Goal: Task Accomplishment & Management: Use online tool/utility

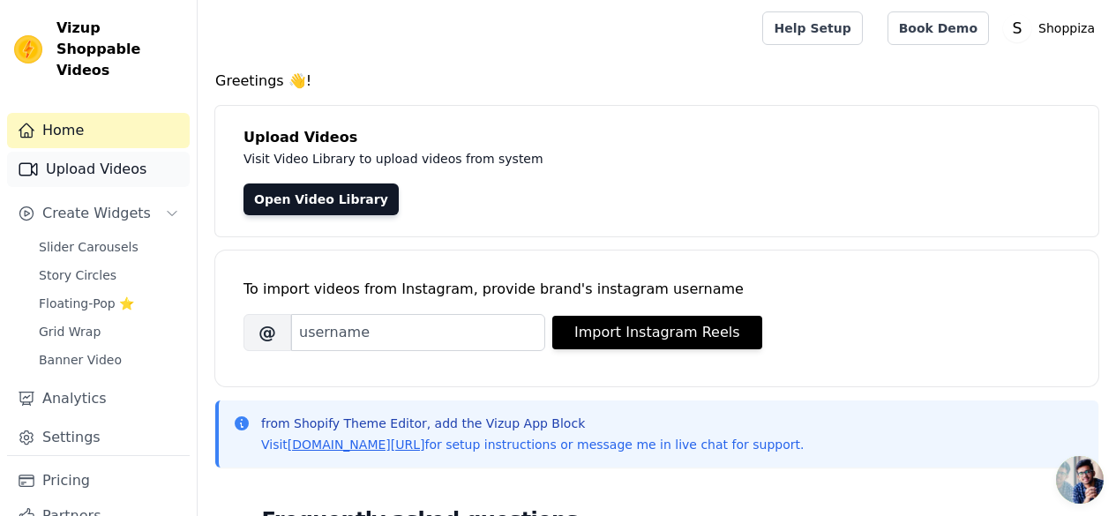
click at [88, 155] on link "Upload Videos" at bounding box center [98, 169] width 183 height 35
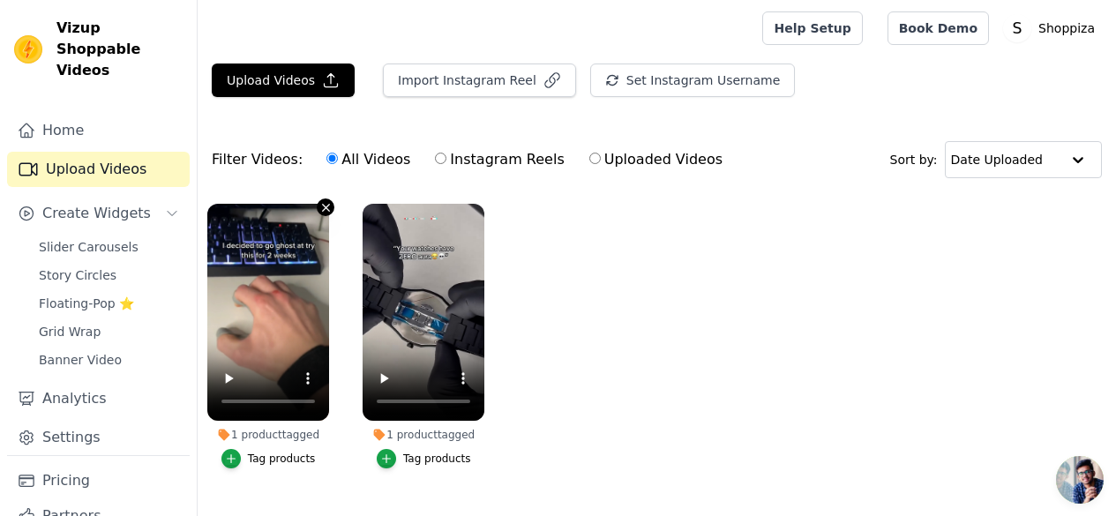
click at [322, 209] on icon "button" at bounding box center [325, 207] width 7 height 7
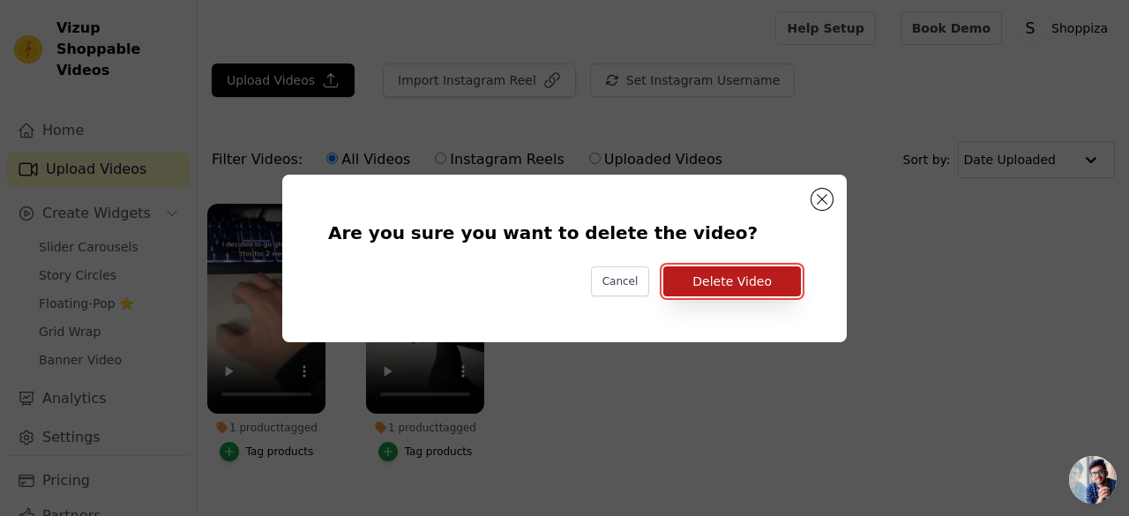
click at [744, 285] on button "Delete Video" at bounding box center [733, 281] width 138 height 30
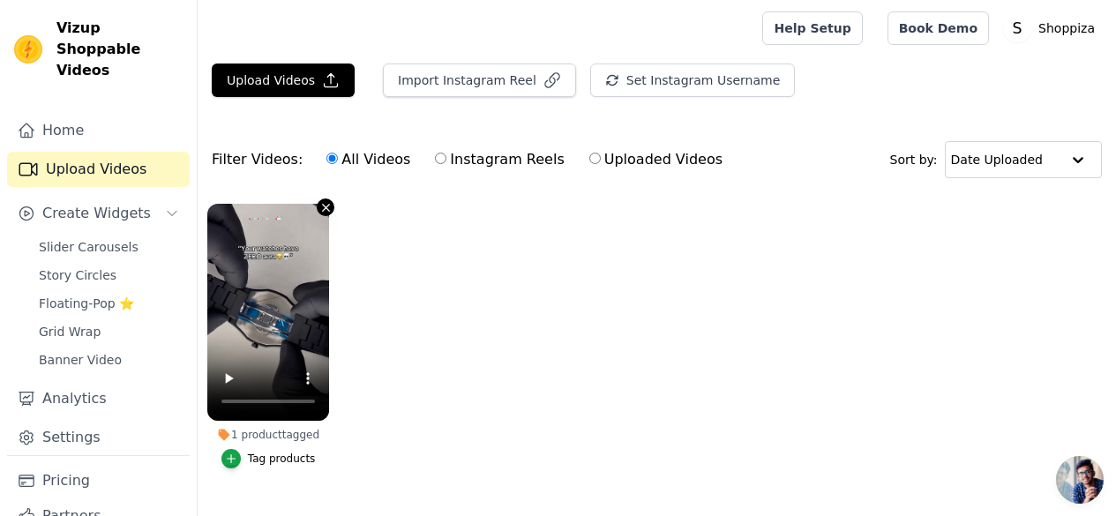
click at [325, 212] on icon "button" at bounding box center [325, 207] width 13 height 13
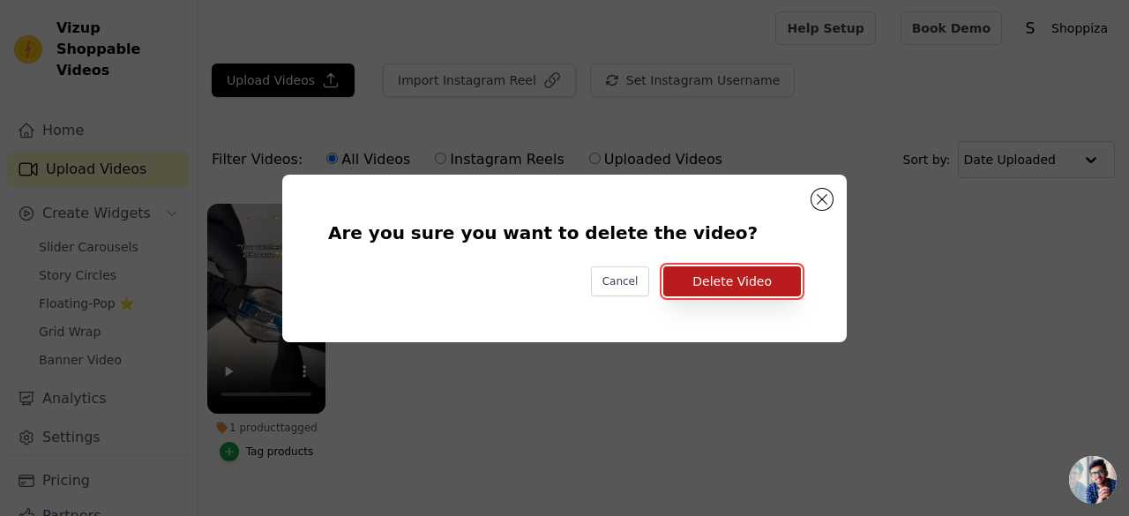
click at [686, 278] on button "Delete Video" at bounding box center [733, 281] width 138 height 30
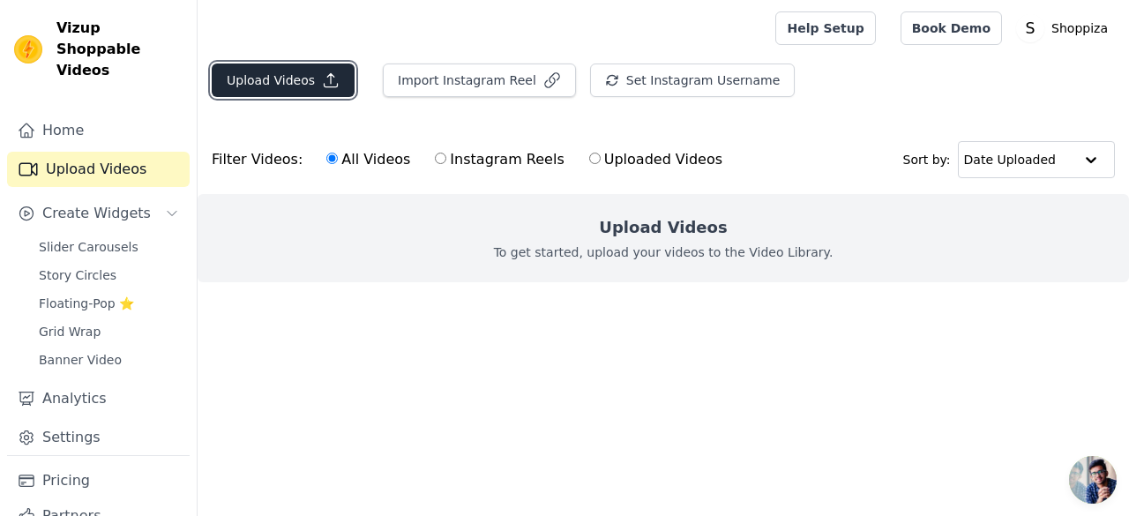
click at [311, 67] on button "Upload Videos" at bounding box center [283, 81] width 143 height 34
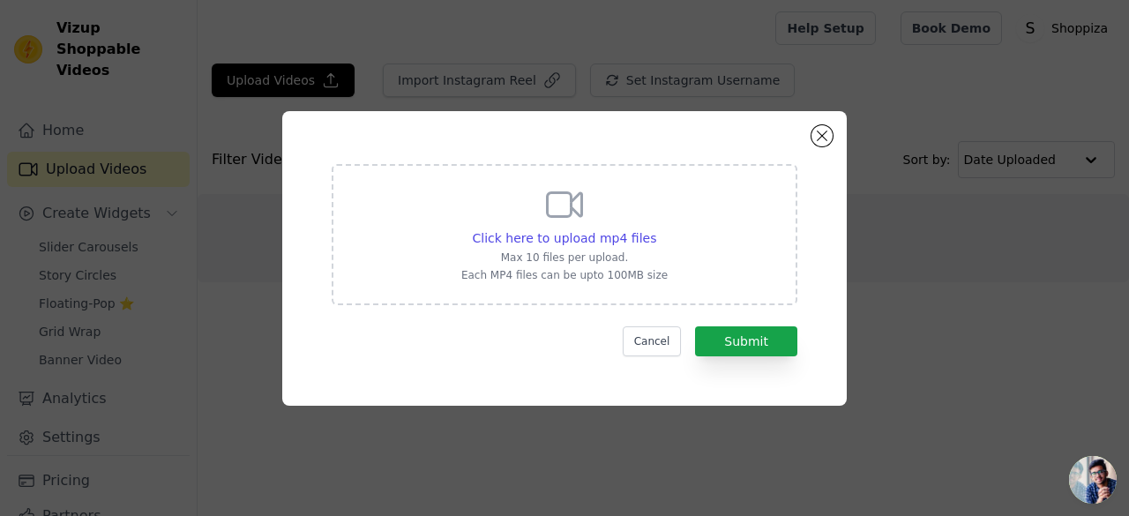
click at [637, 248] on div "Click here to upload mp4 files Max 10 files per upload. Each MP4 files can be u…" at bounding box center [564, 233] width 206 height 99
click at [656, 229] on input "Click here to upload mp4 files Max 10 files per upload. Each MP4 files can be u…" at bounding box center [656, 229] width 1 height 1
type input "C:\fakepath\RC Fighter Jet .mp4"
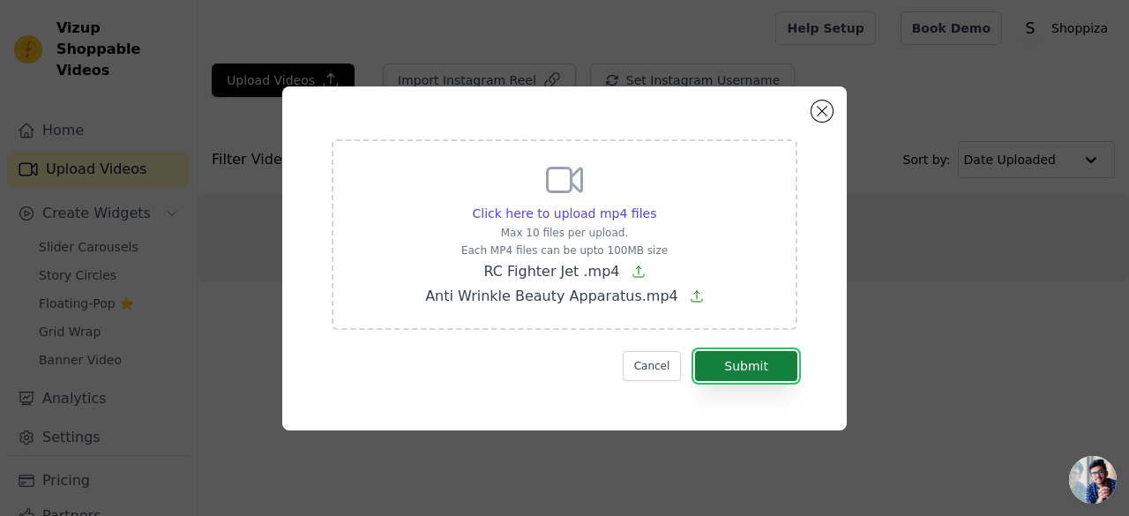
click at [733, 358] on button "Submit" at bounding box center [746, 366] width 102 height 30
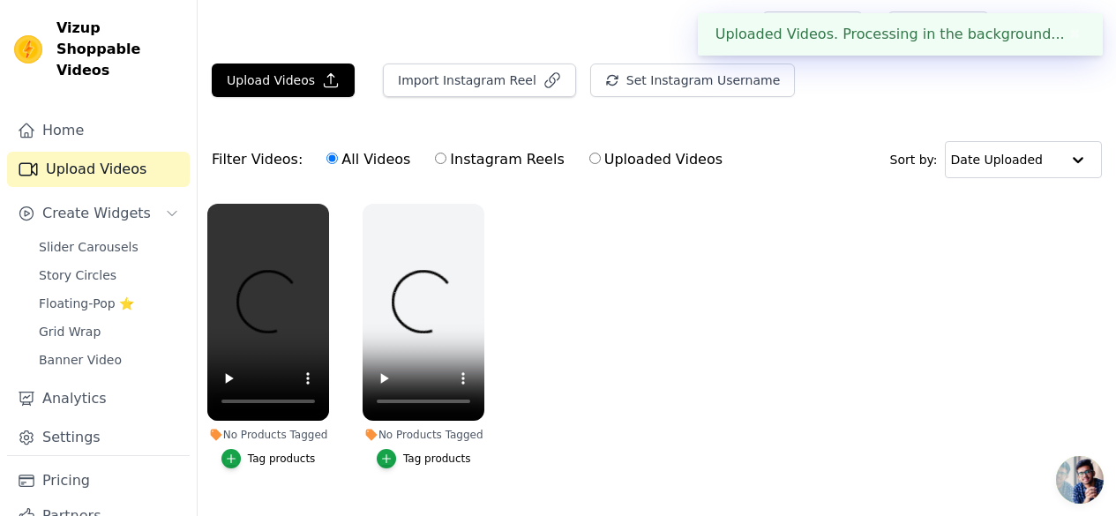
click at [283, 55] on div at bounding box center [476, 28] width 529 height 56
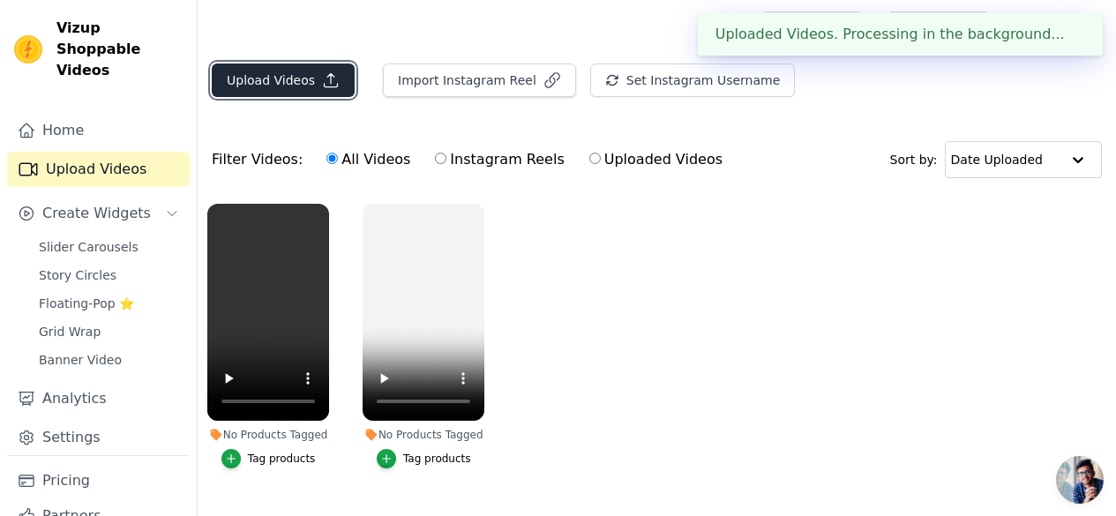
click at [296, 74] on button "Upload Videos" at bounding box center [283, 81] width 143 height 34
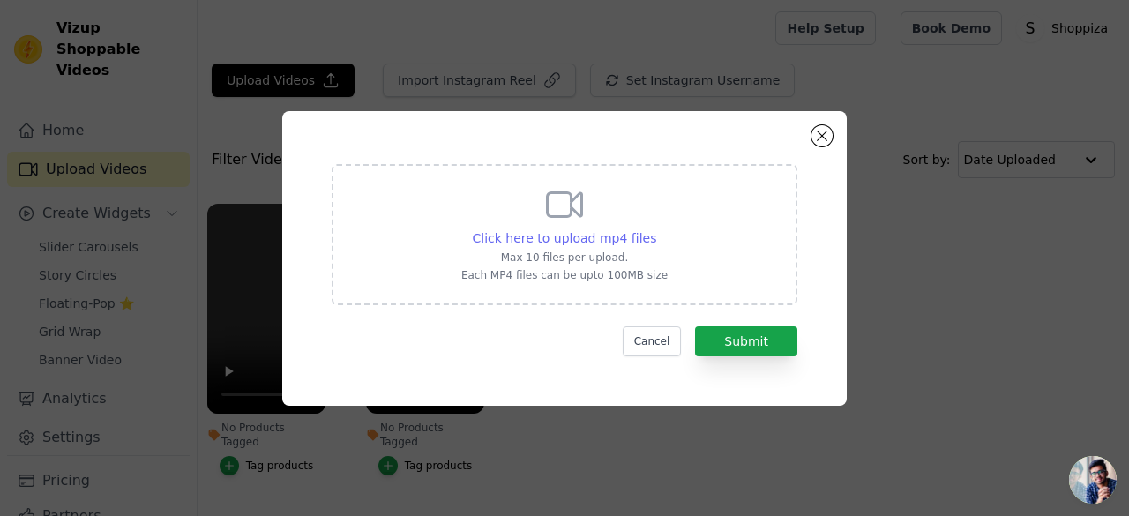
click at [614, 232] on span "Click here to upload mp4 files" at bounding box center [565, 238] width 184 height 14
click at [656, 229] on input "Click here to upload mp4 files Max 10 files per upload. Each MP4 files can be u…" at bounding box center [656, 229] width 1 height 1
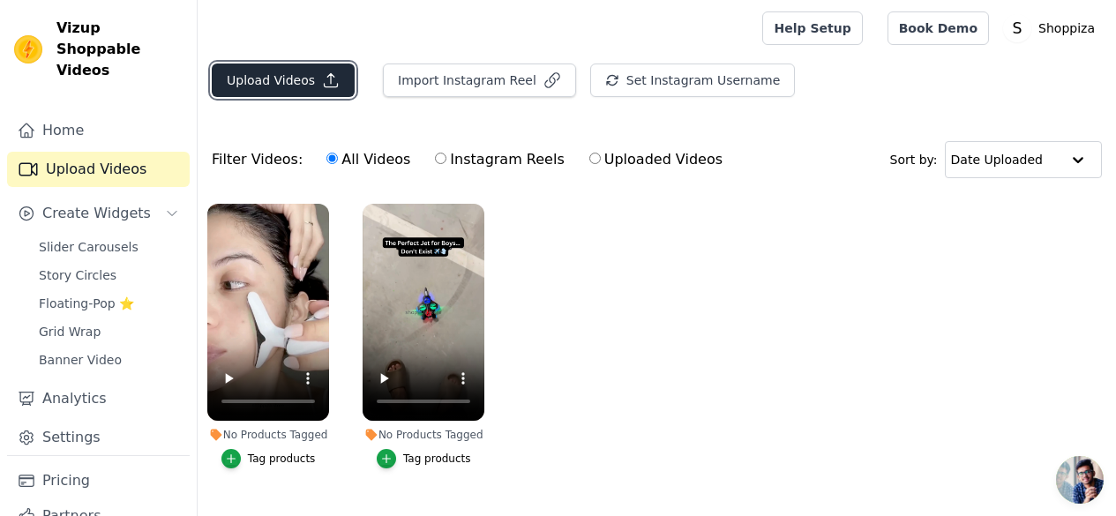
click at [295, 83] on button "Upload Videos" at bounding box center [283, 81] width 143 height 34
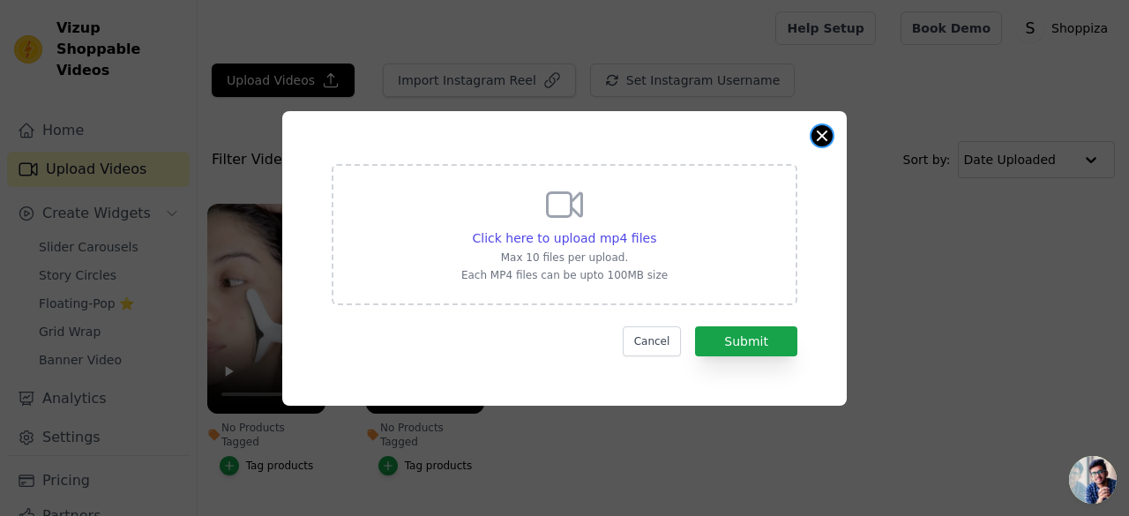
click at [830, 141] on button "Close modal" at bounding box center [822, 135] width 21 height 21
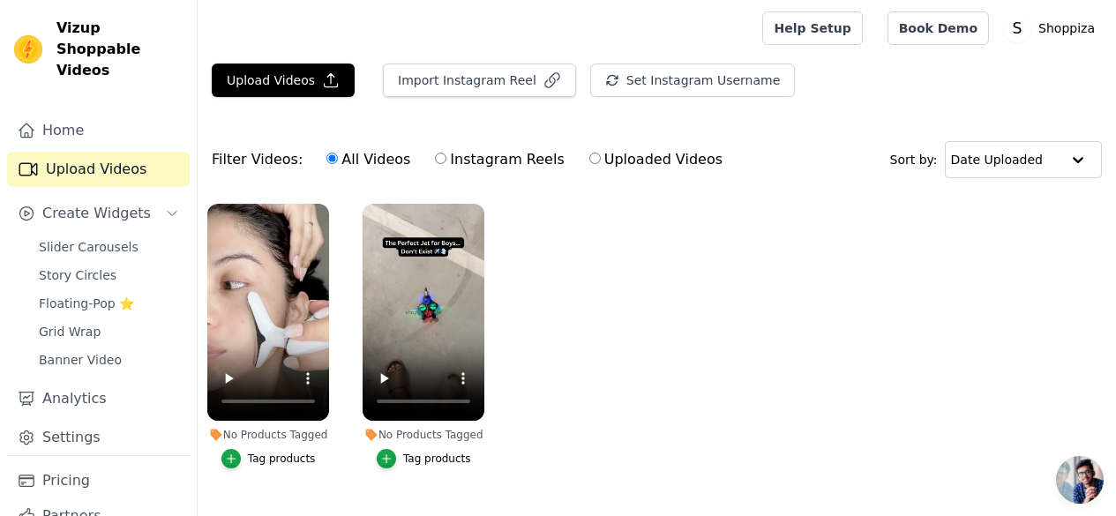
click at [443, 452] on div "Tag products" at bounding box center [437, 459] width 68 height 14
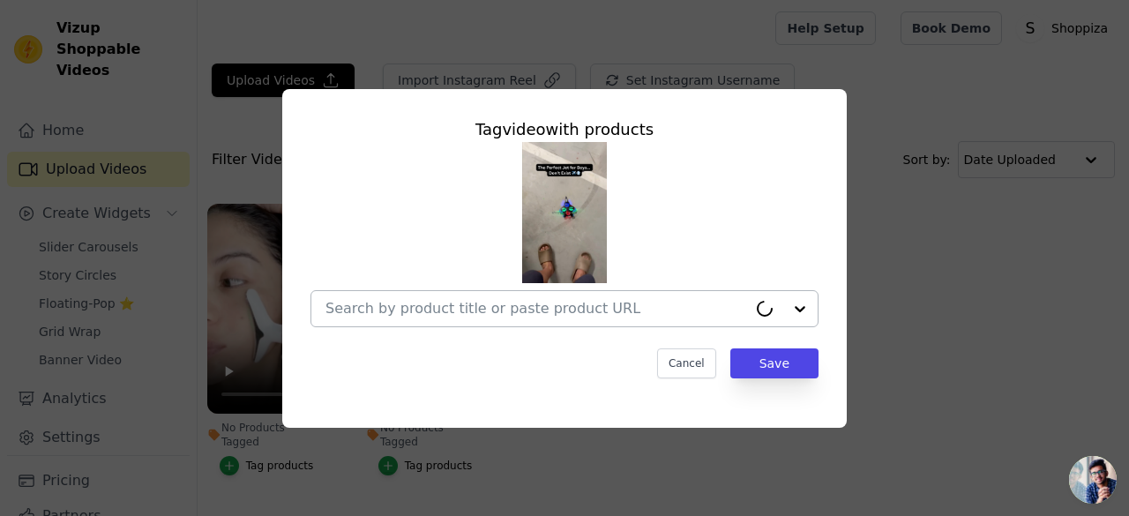
click at [622, 312] on input "No Products Tagged Tag video with products Cancel Save Tag products" at bounding box center [537, 308] width 422 height 17
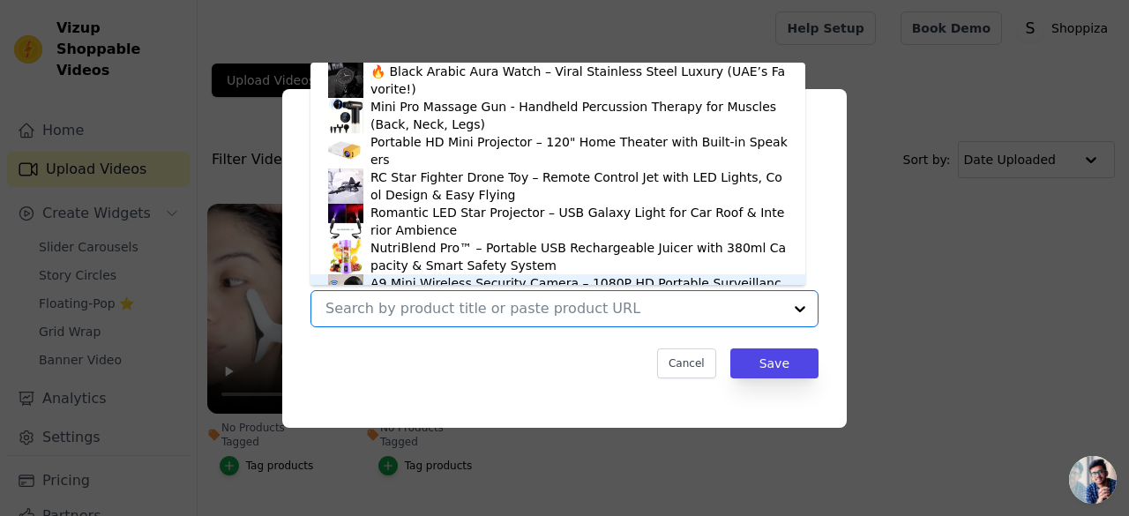
scroll to position [25, 0]
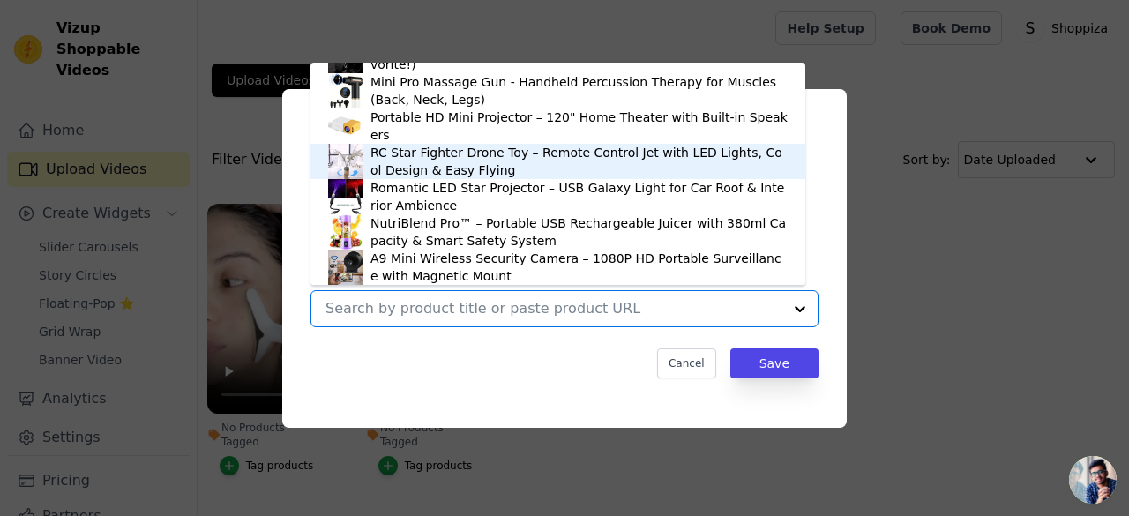
click at [483, 164] on div "RC Star Fighter Drone Toy – Remote Control Jet with LED Lights, Cool Design & E…" at bounding box center [579, 161] width 417 height 35
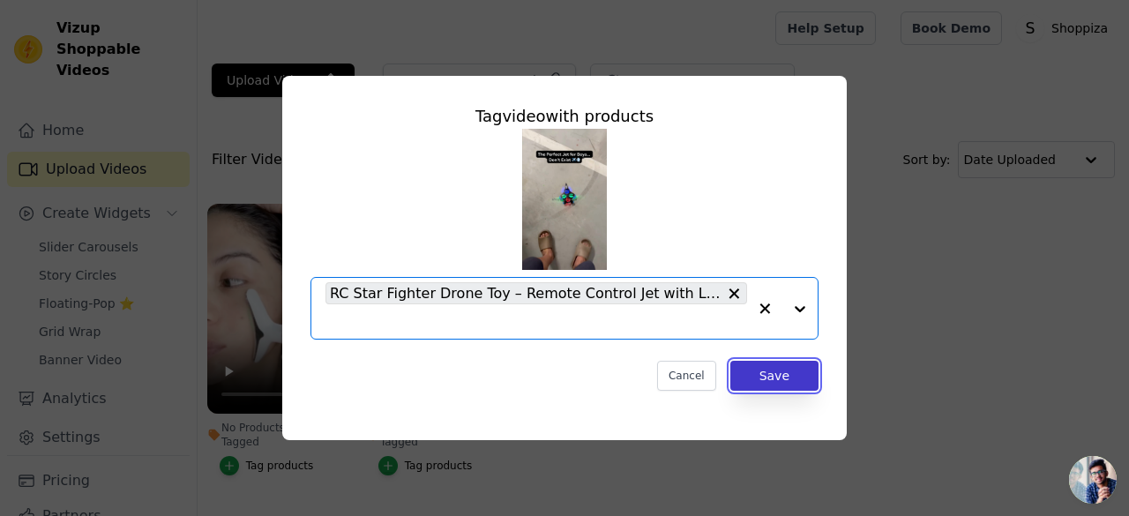
click at [755, 371] on button "Save" at bounding box center [775, 376] width 88 height 30
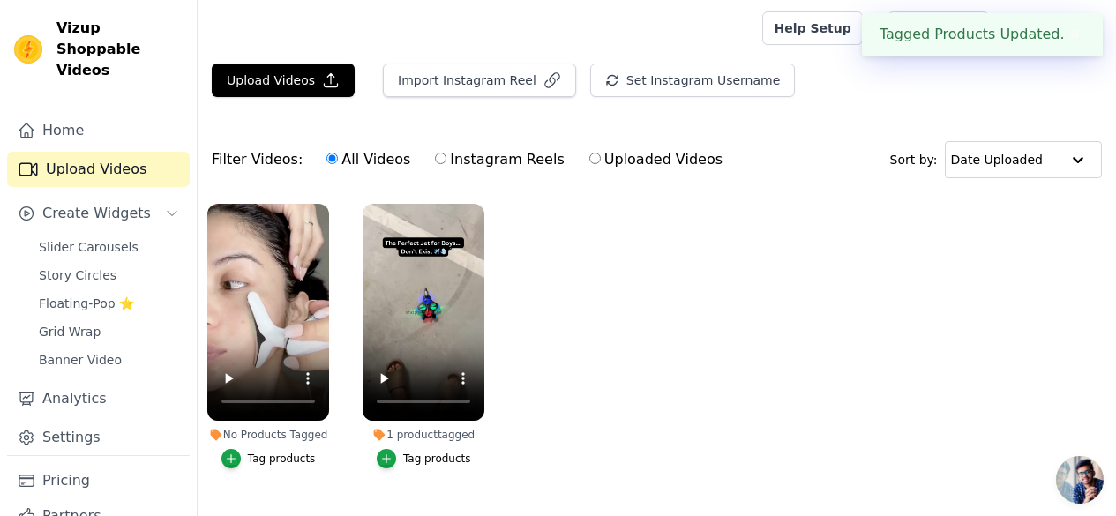
click at [267, 452] on div "Tag products" at bounding box center [282, 459] width 68 height 14
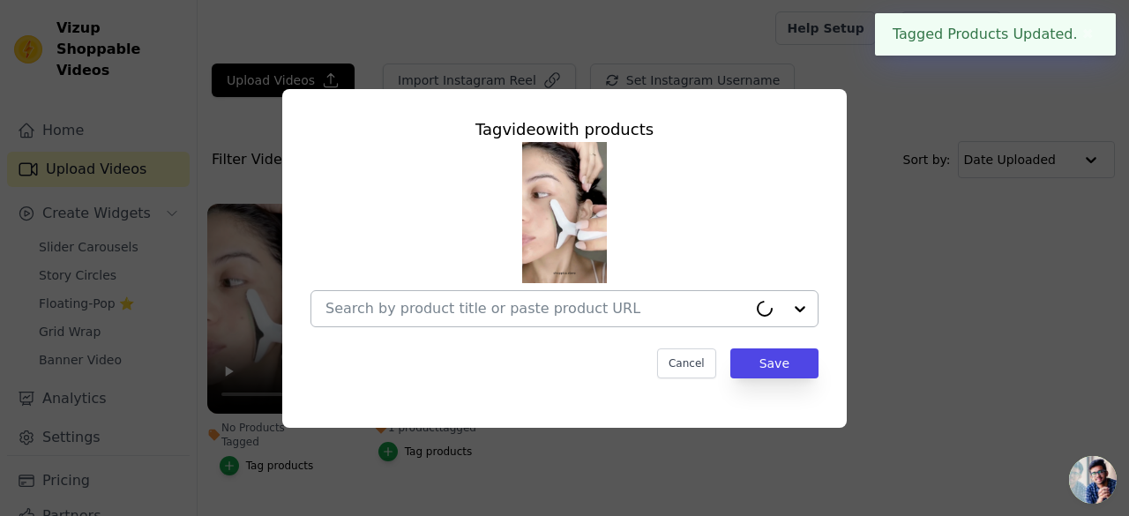
click at [568, 309] on input "No Products Tagged Tag video with products Cancel Save Tag products" at bounding box center [537, 308] width 422 height 17
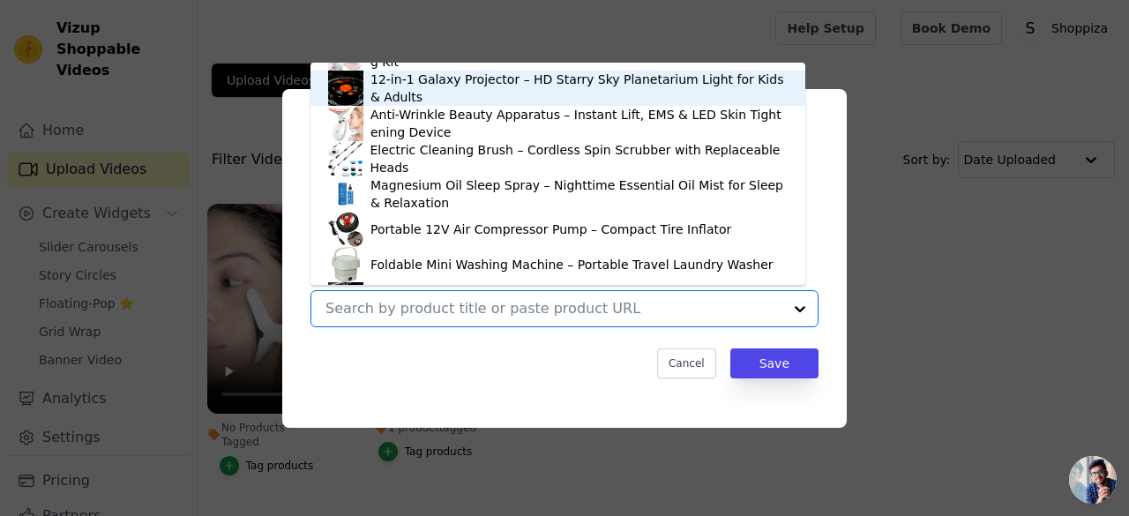
scroll to position [1105, 0]
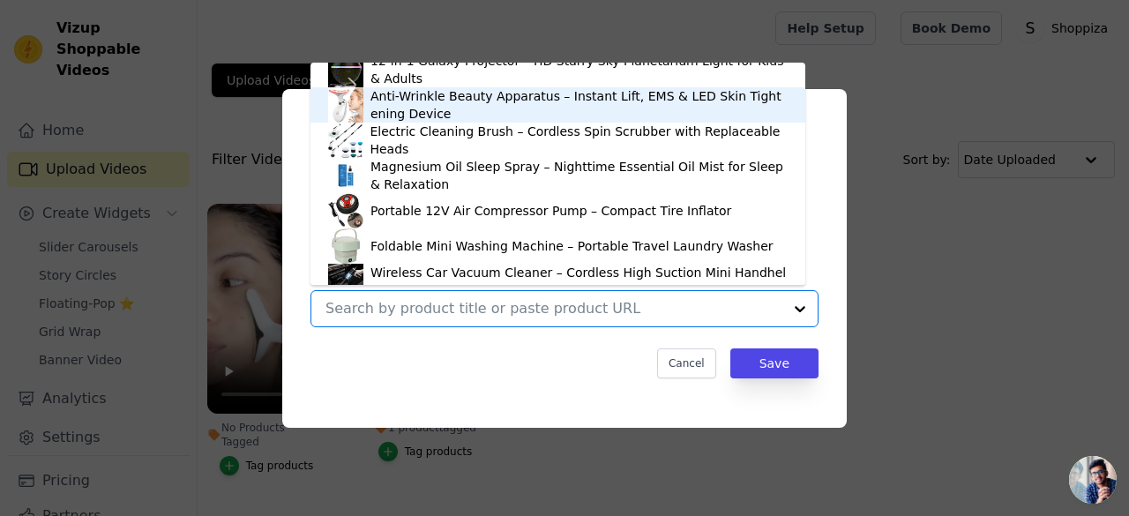
click at [405, 93] on div "Anti-Wrinkle Beauty Apparatus – Instant Lift, EMS & LED Skin Tightening Device" at bounding box center [579, 104] width 417 height 35
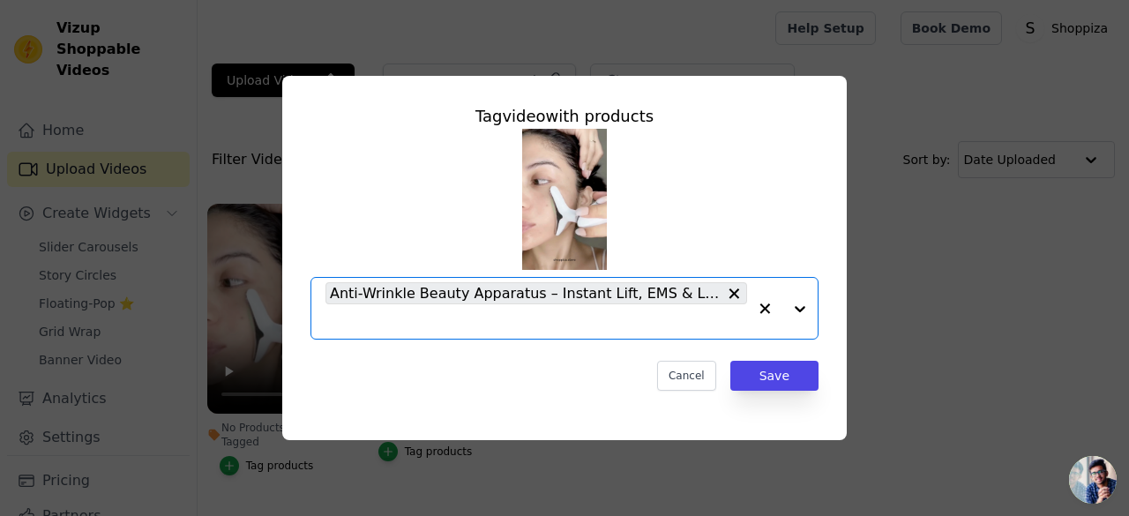
click at [745, 351] on div "Tag video with products Option Anti-Wrinkle Beauty Apparatus – Instant Lift, EM…" at bounding box center [564, 247] width 536 height 315
click at [769, 360] on div "Tag video with products Anti-Wrinkle Beauty Apparatus – Instant Lift, EMS & LED…" at bounding box center [564, 247] width 536 height 315
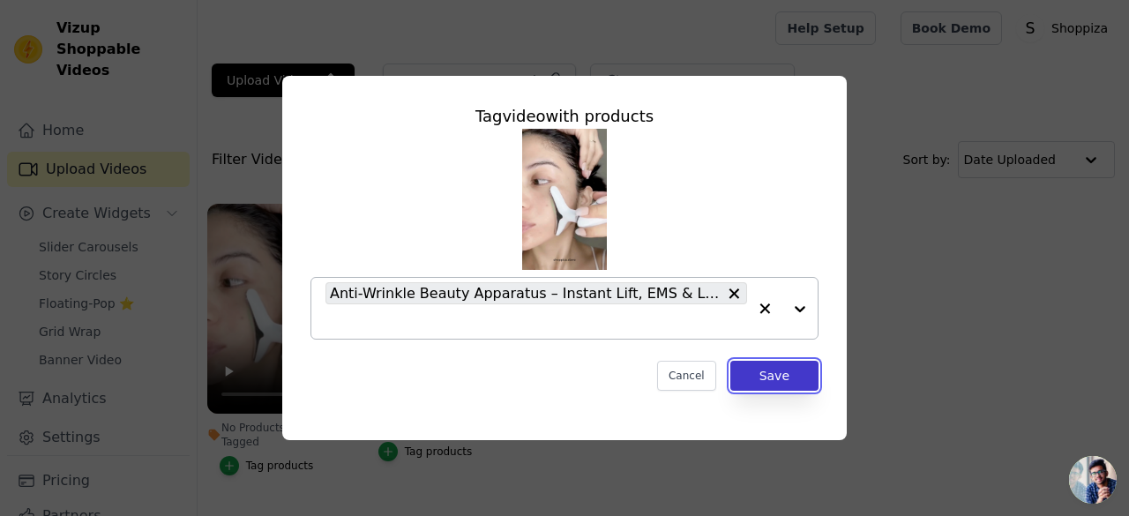
click at [763, 369] on button "Save" at bounding box center [775, 376] width 88 height 30
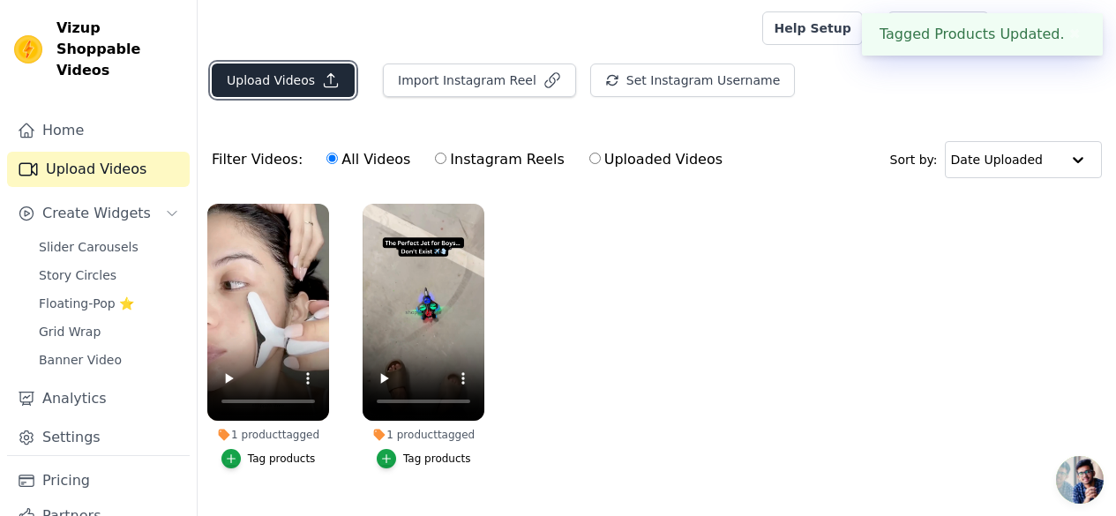
click at [326, 73] on icon "button" at bounding box center [331, 80] width 18 height 18
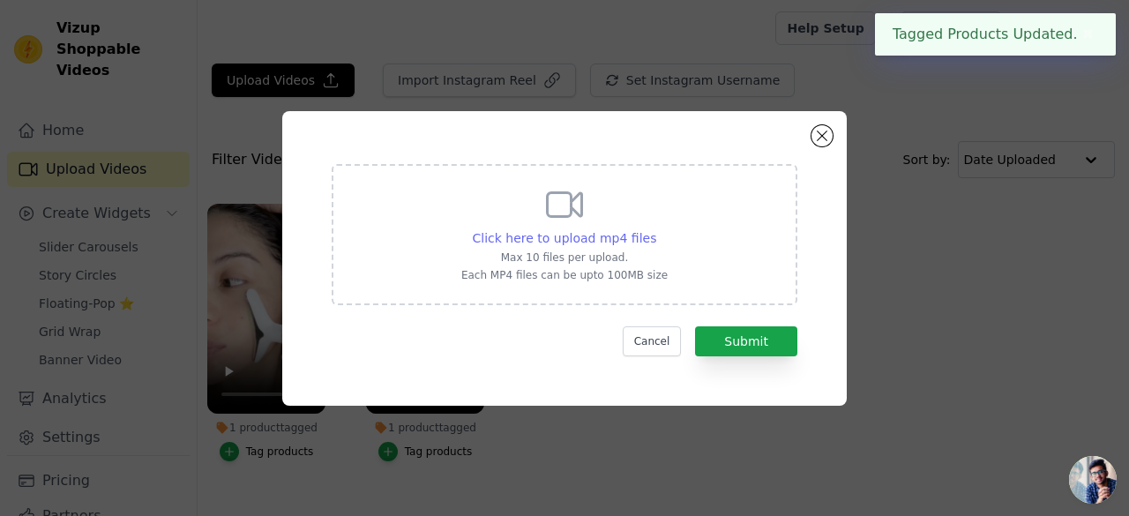
click at [574, 231] on span "Click here to upload mp4 files" at bounding box center [565, 238] width 184 height 14
click at [656, 229] on input "Click here to upload mp4 files Max 10 files per upload. Each MP4 files can be u…" at bounding box center [656, 229] width 1 height 1
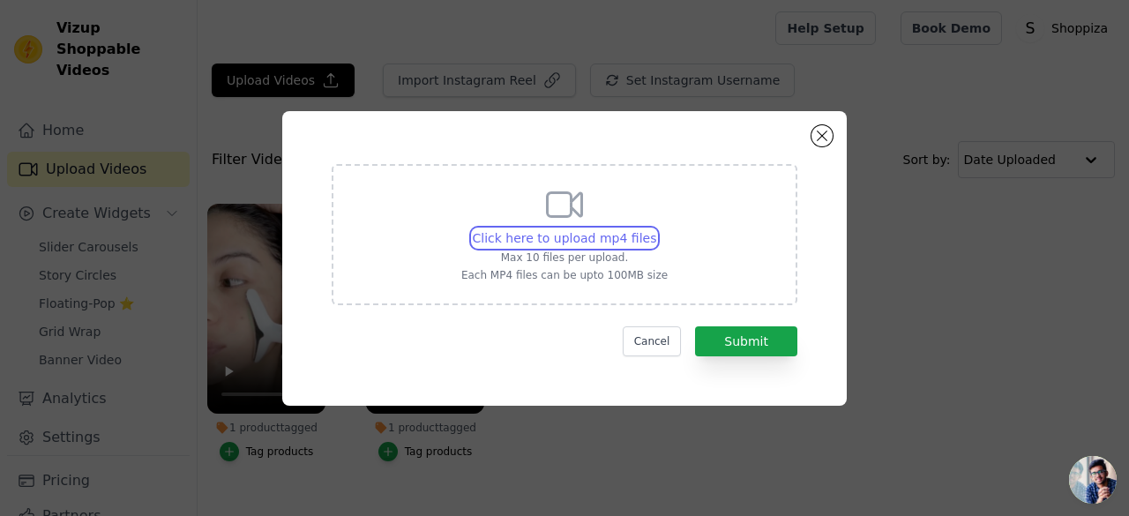
type input "C:\fakepath\Arabic Aura Watch Insta.mp4"
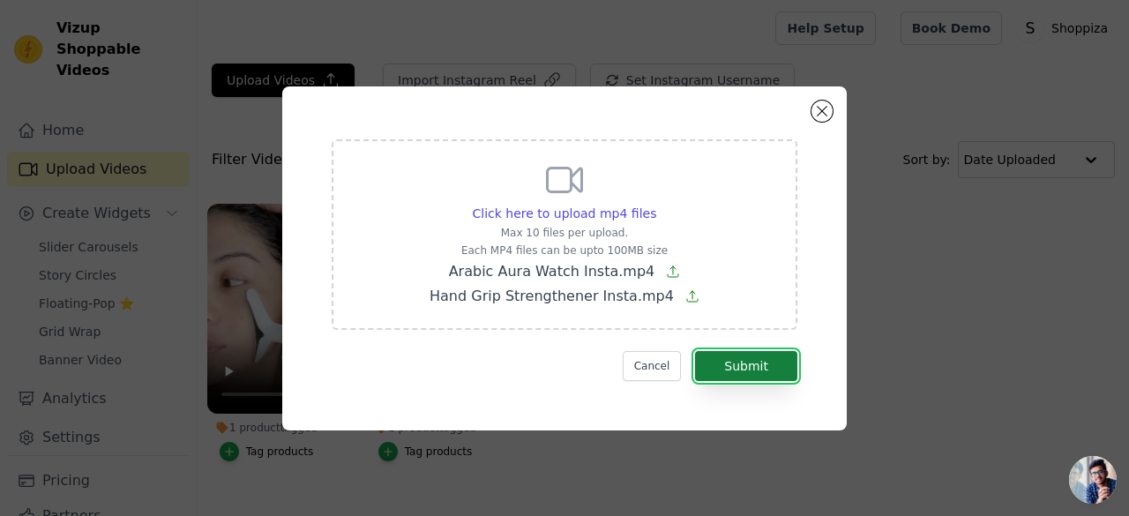
click at [721, 361] on button "Submit" at bounding box center [746, 366] width 102 height 30
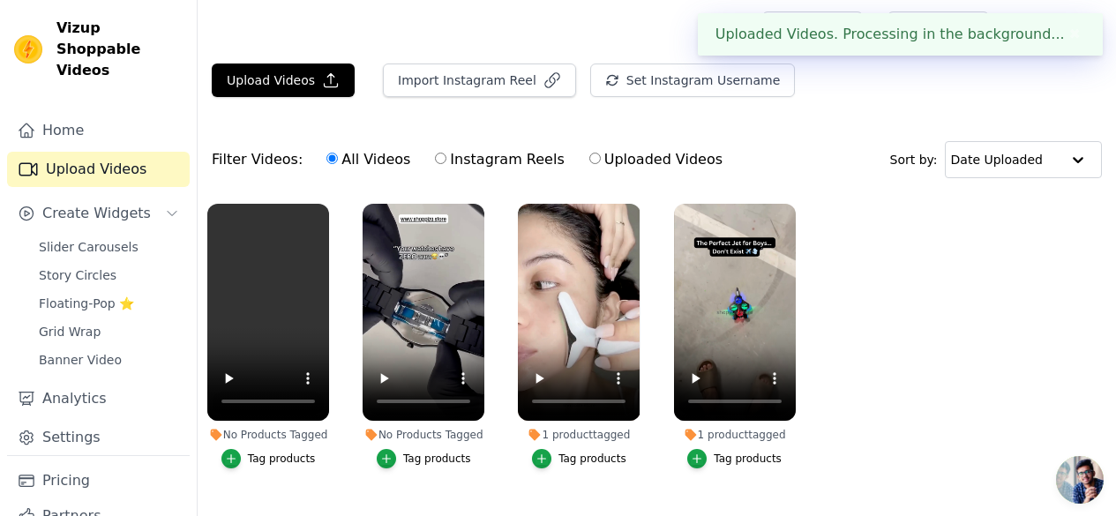
click at [430, 452] on div "Tag products" at bounding box center [437, 459] width 68 height 14
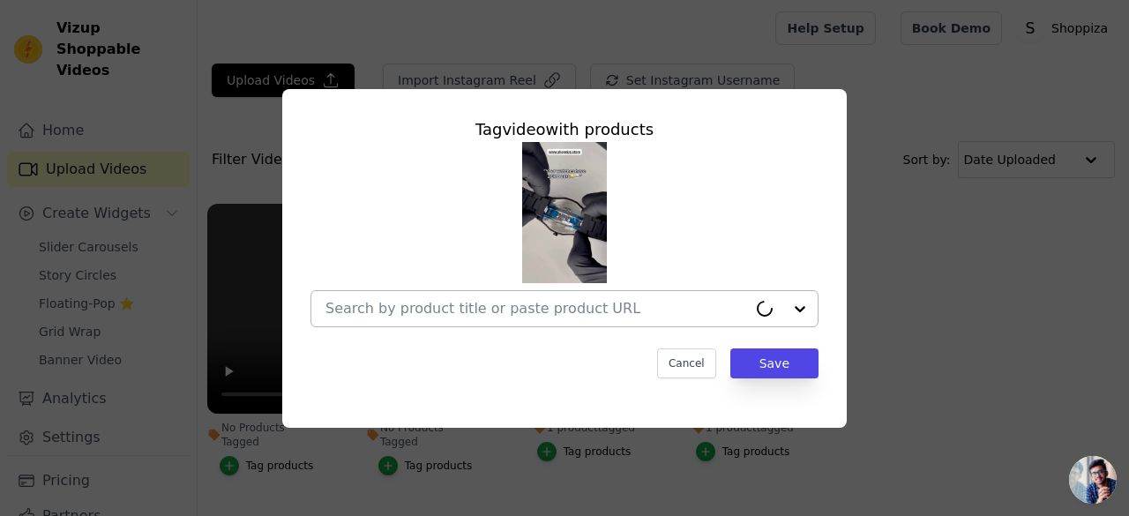
click at [508, 296] on div at bounding box center [537, 308] width 422 height 35
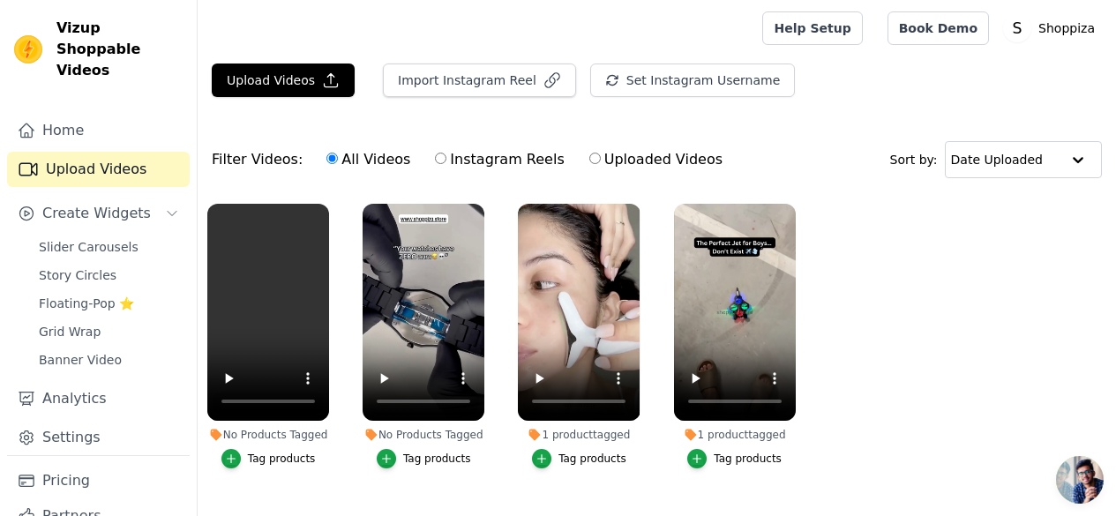
click at [403, 449] on button "Tag products" at bounding box center [424, 458] width 94 height 19
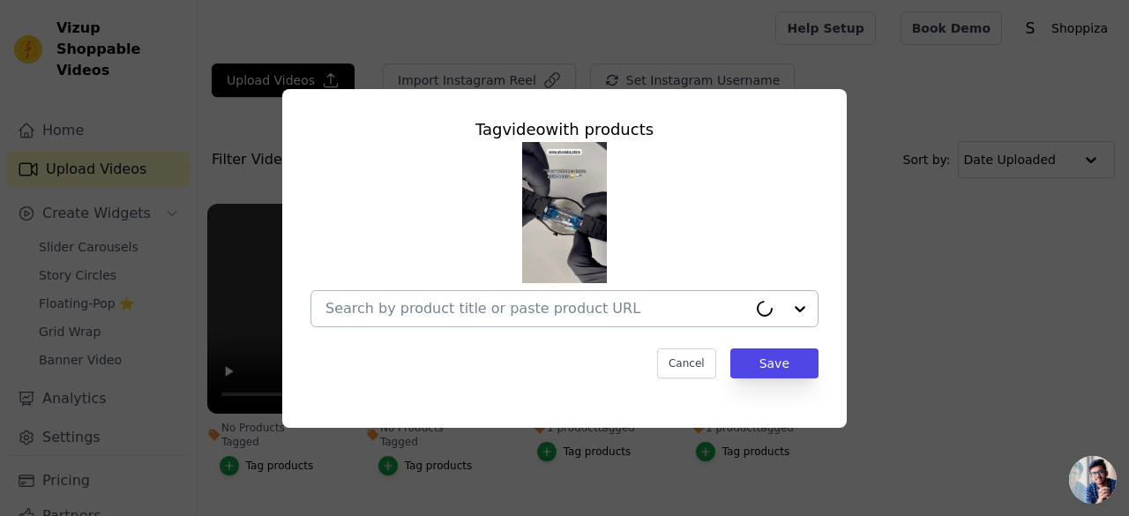
click at [472, 300] on input "No Products Tagged Tag video with products Cancel Save Tag products" at bounding box center [537, 308] width 422 height 17
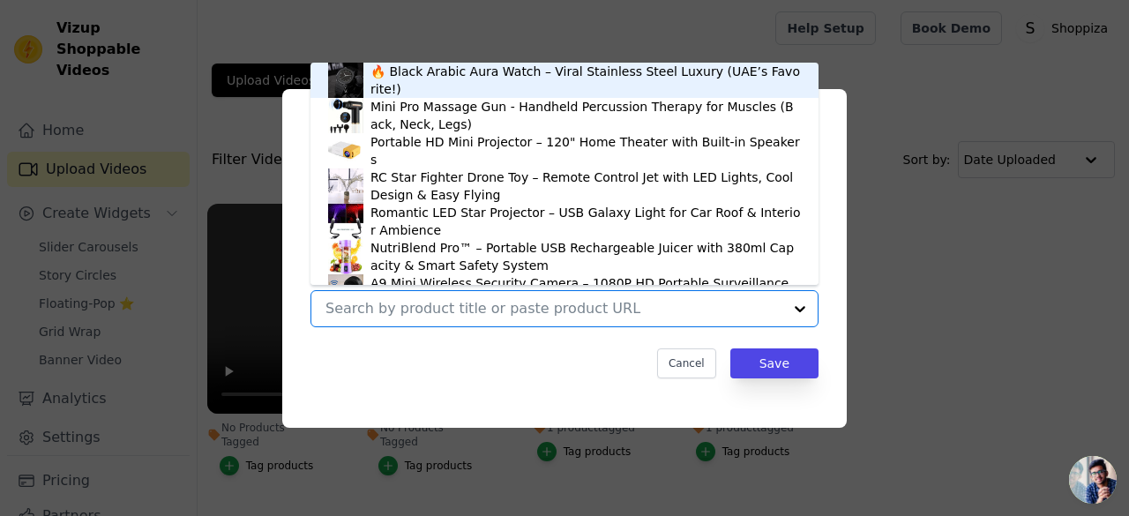
click at [462, 71] on div "🔥 Black Arabic Aura Watch – Viral Stainless Steel Luxury (UAE’s Favorite!)" at bounding box center [586, 80] width 431 height 35
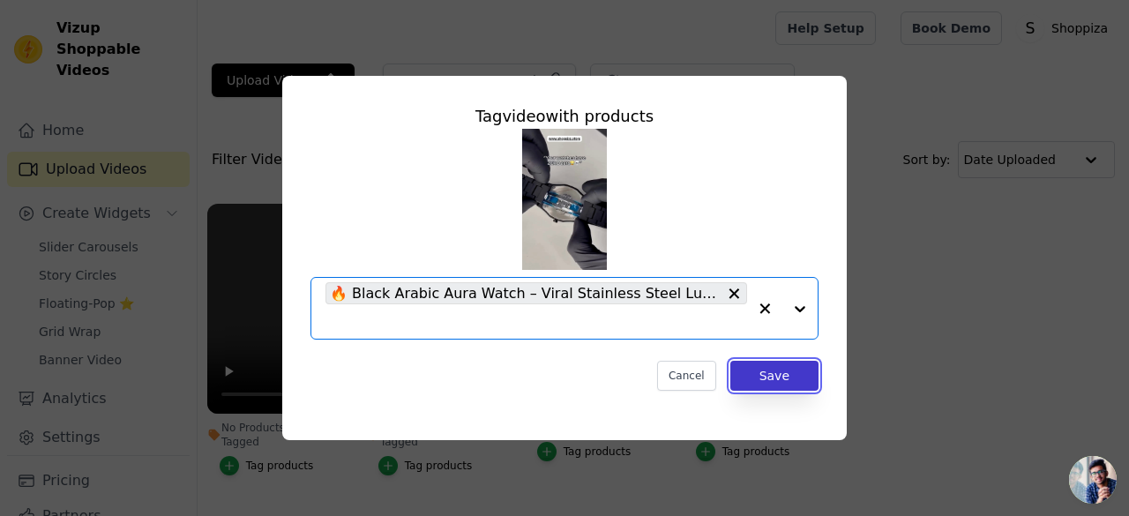
click at [755, 384] on button "Save" at bounding box center [775, 376] width 88 height 30
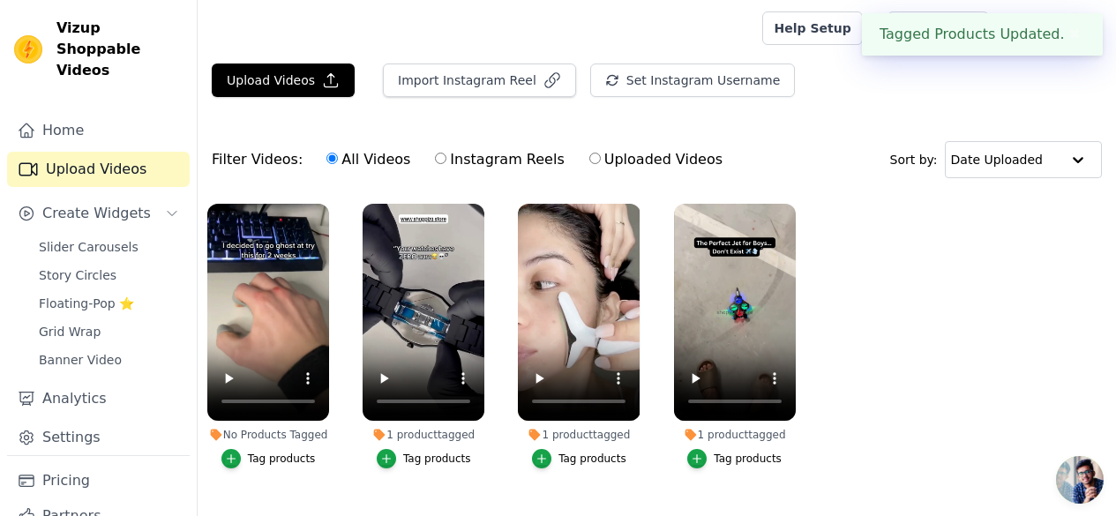
click at [263, 452] on div "Tag products" at bounding box center [282, 459] width 68 height 14
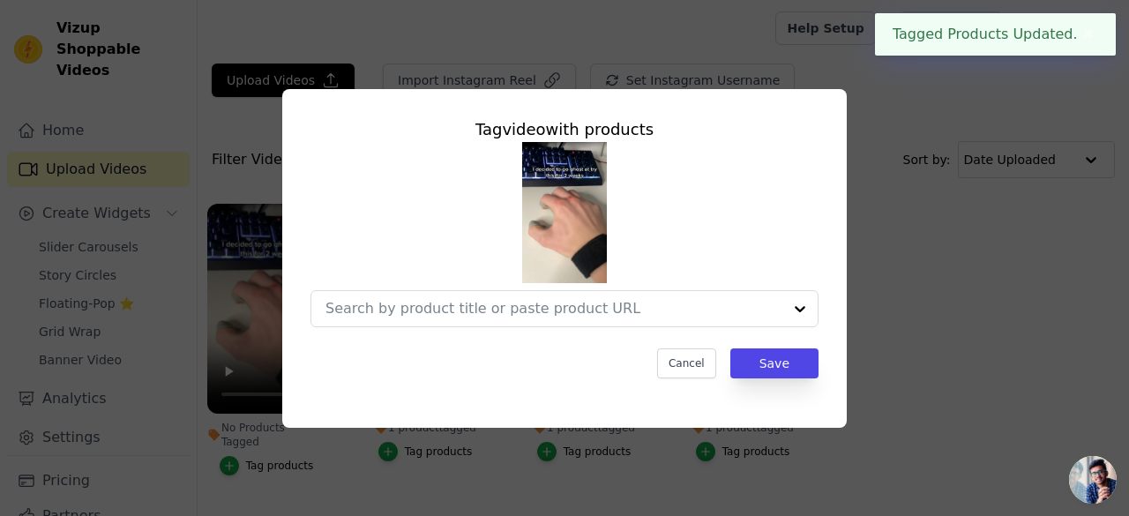
click at [372, 328] on div "Tag video with products Cancel Save" at bounding box center [564, 247] width 536 height 289
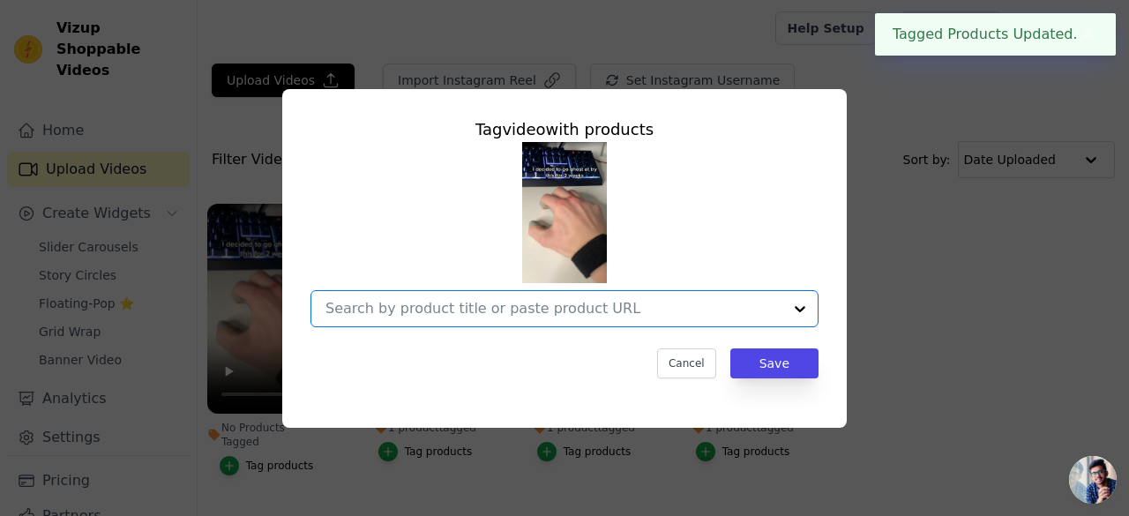
click at [387, 313] on input "No Products Tagged Tag video with products Option undefined, selected. Select i…" at bounding box center [554, 308] width 457 height 17
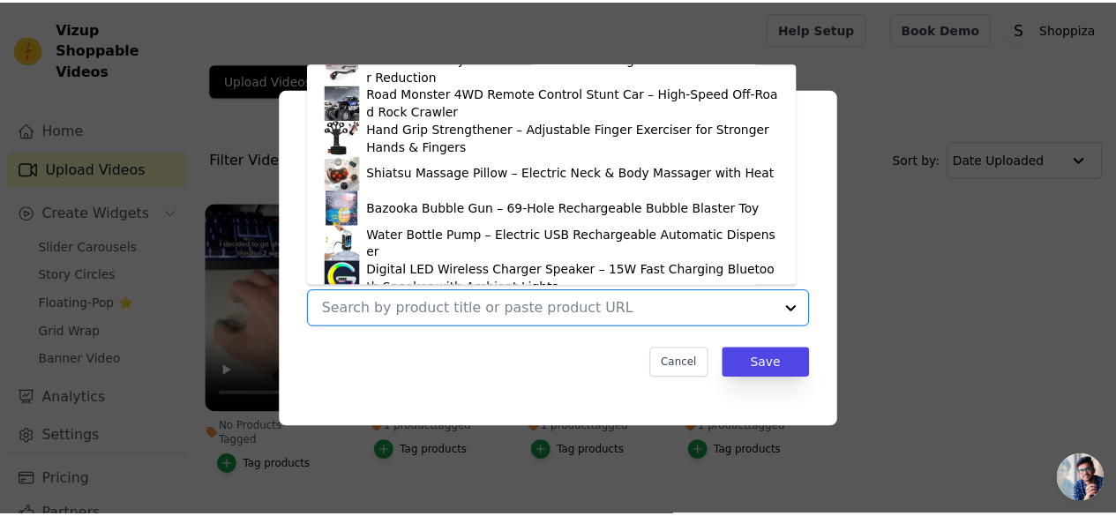
scroll to position [615, 0]
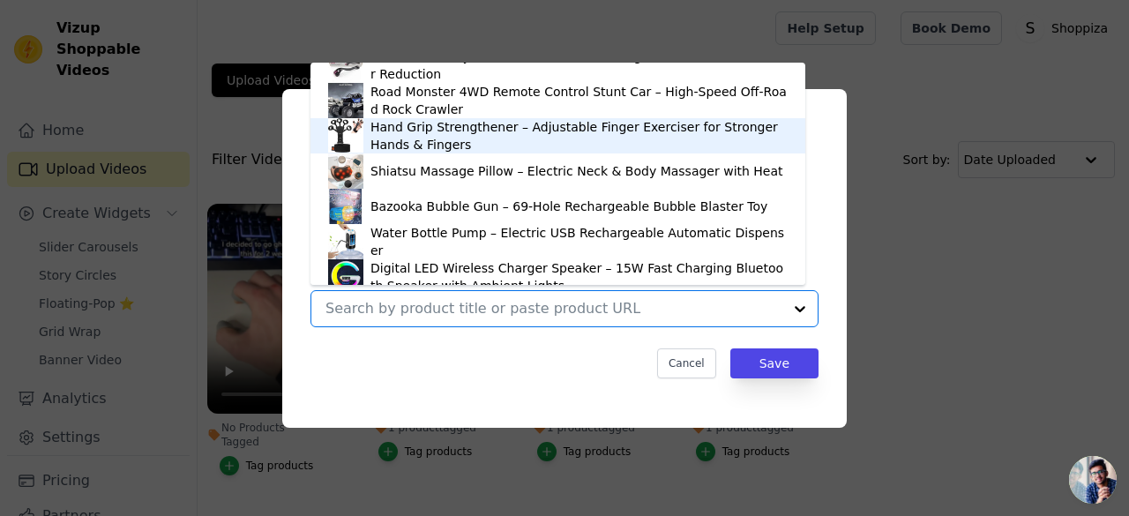
click at [384, 140] on div "Hand Grip Strengthener – Adjustable Finger Exerciser for Stronger Hands & Finge…" at bounding box center [579, 135] width 417 height 35
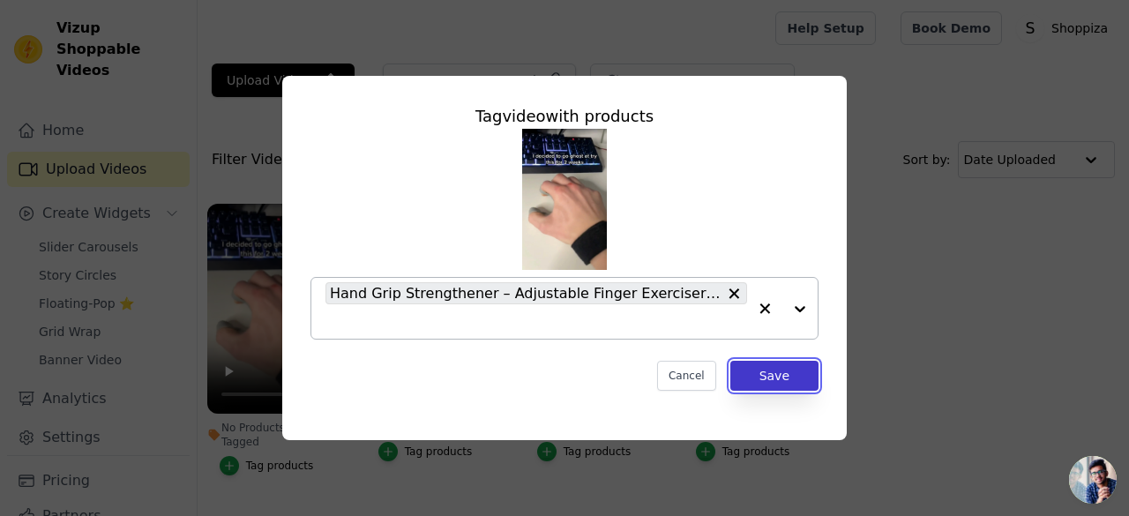
click at [784, 379] on button "Save" at bounding box center [775, 376] width 88 height 30
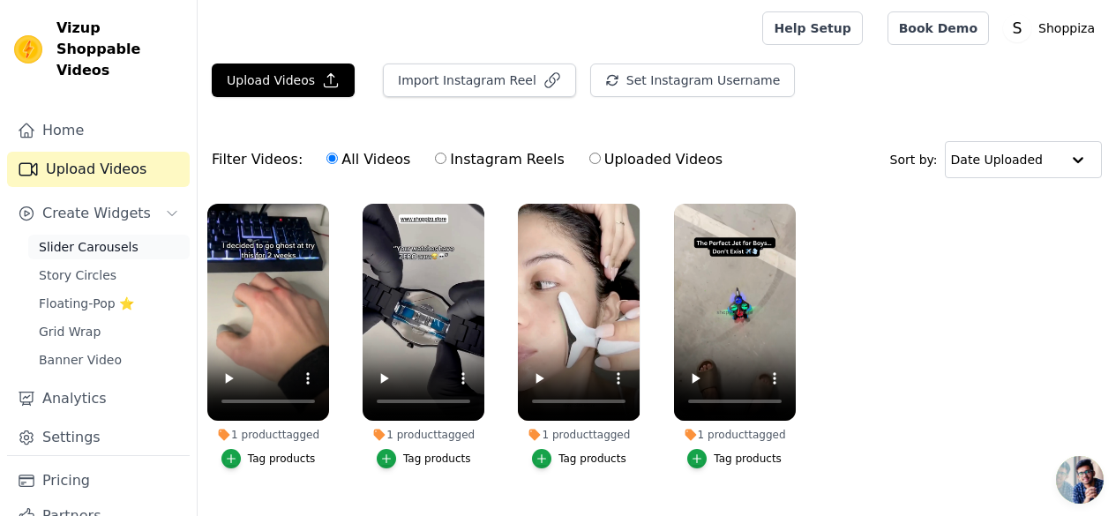
click at [96, 238] on span "Slider Carousels" at bounding box center [89, 247] width 100 height 18
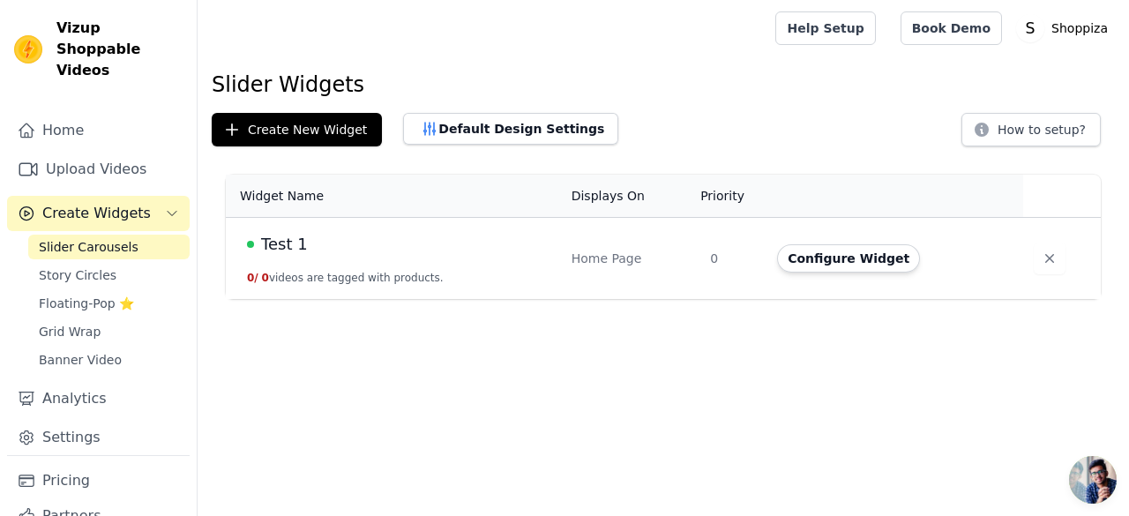
click at [295, 244] on span "Test 1" at bounding box center [284, 244] width 47 height 25
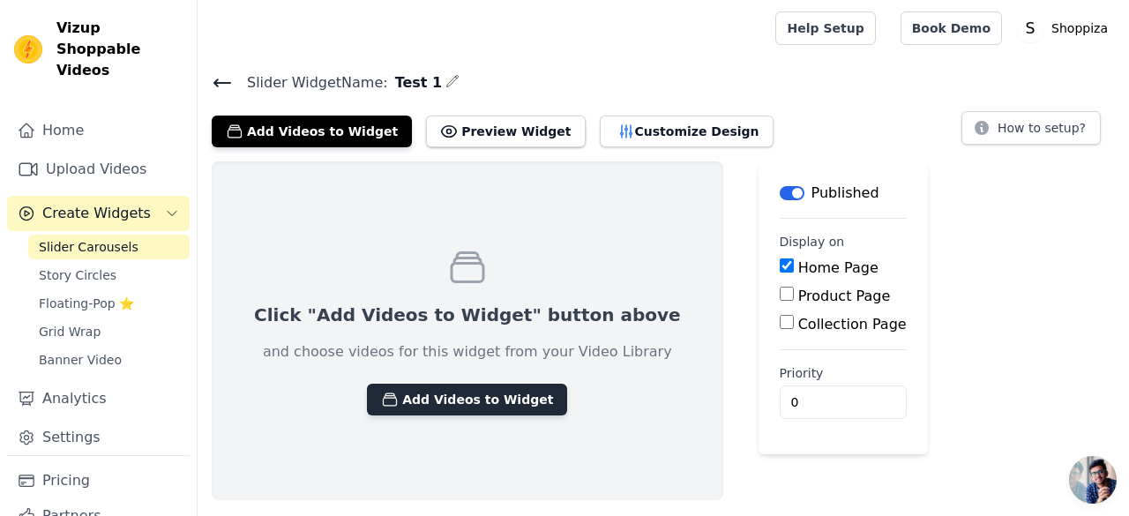
click at [445, 403] on button "Add Videos to Widget" at bounding box center [467, 400] width 200 height 32
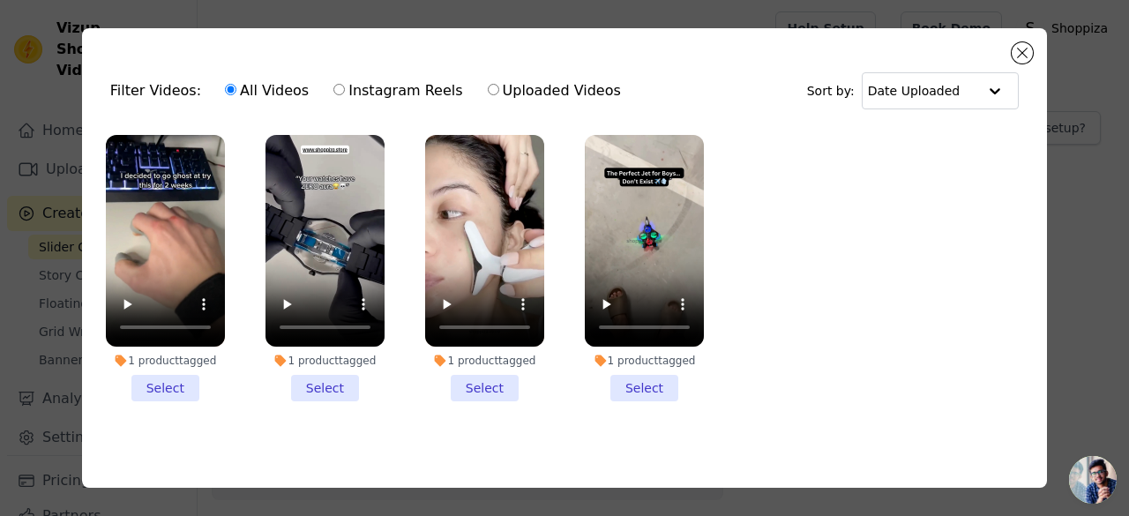
click at [638, 388] on li "1 product tagged Select" at bounding box center [644, 268] width 119 height 266
click at [0, 0] on input "1 product tagged Select" at bounding box center [0, 0] width 0 height 0
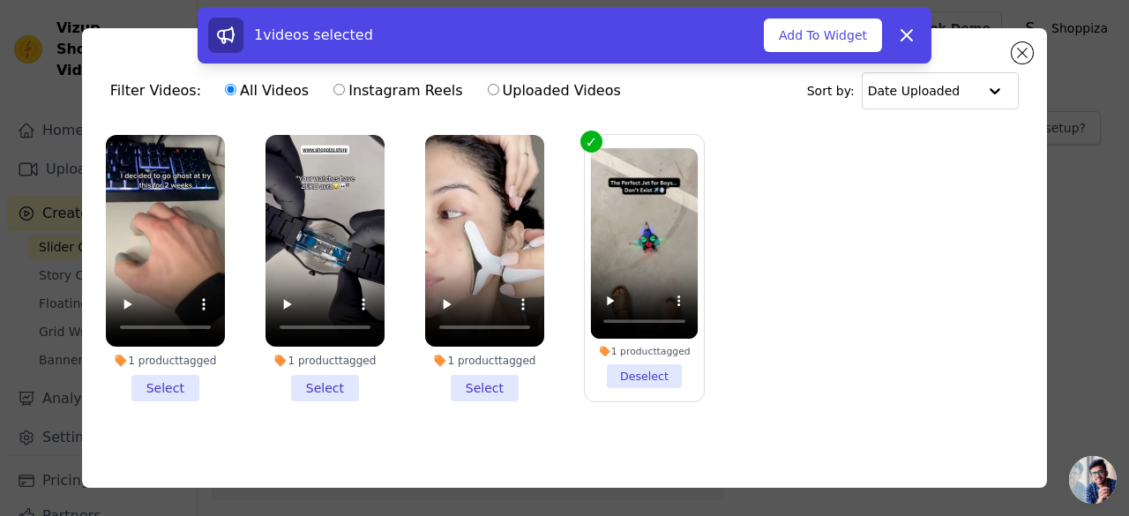
click at [529, 386] on li "1 product tagged Select" at bounding box center [484, 268] width 119 height 266
click at [0, 0] on input "1 product tagged Select" at bounding box center [0, 0] width 0 height 0
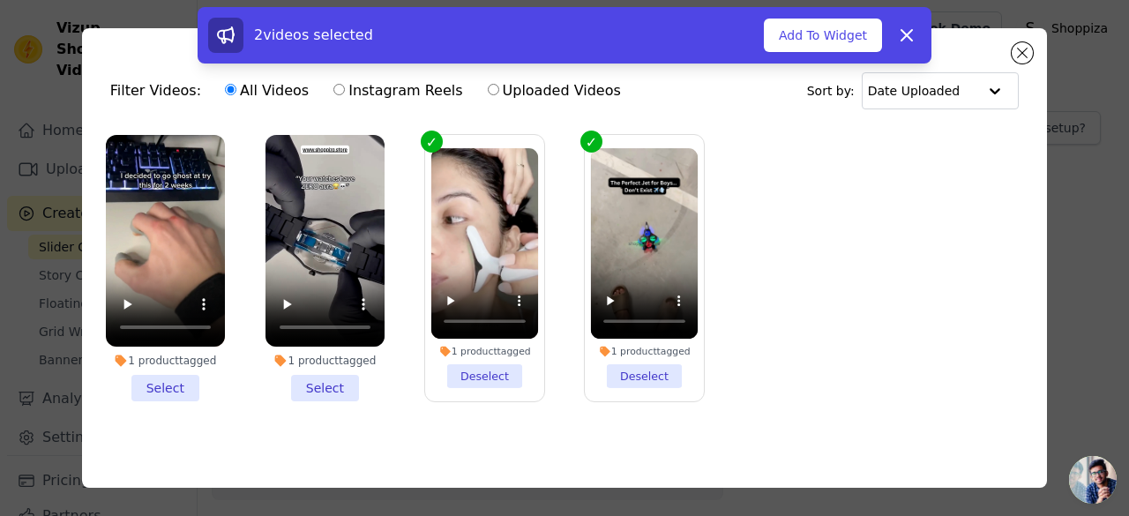
click at [509, 386] on label "1 product tagged Deselect" at bounding box center [484, 268] width 121 height 268
click at [0, 0] on input "1 product tagged Deselect" at bounding box center [0, 0] width 0 height 0
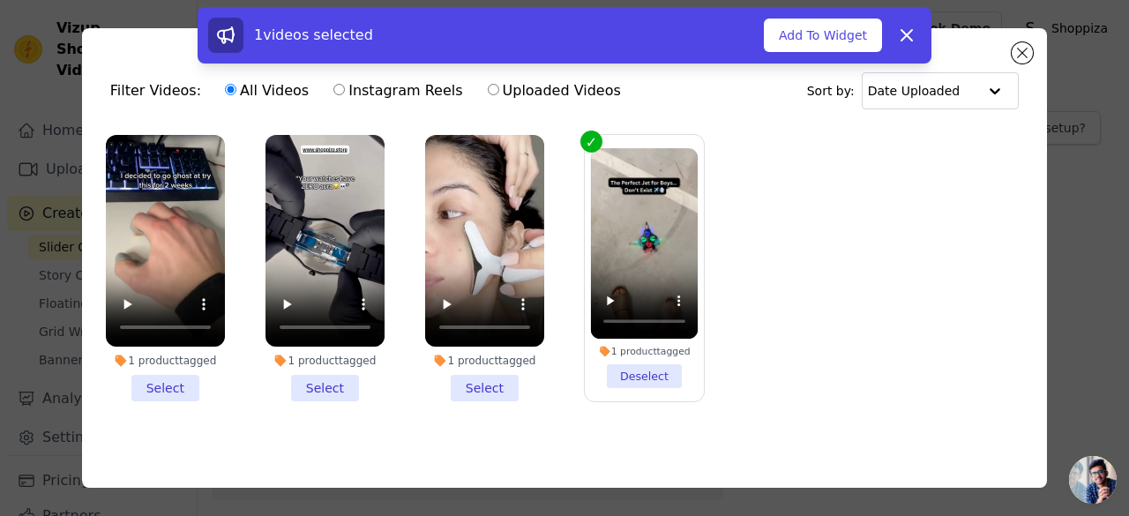
click at [447, 384] on li "1 product tagged Select" at bounding box center [484, 268] width 119 height 266
click at [0, 0] on input "1 product tagged Select" at bounding box center [0, 0] width 0 height 0
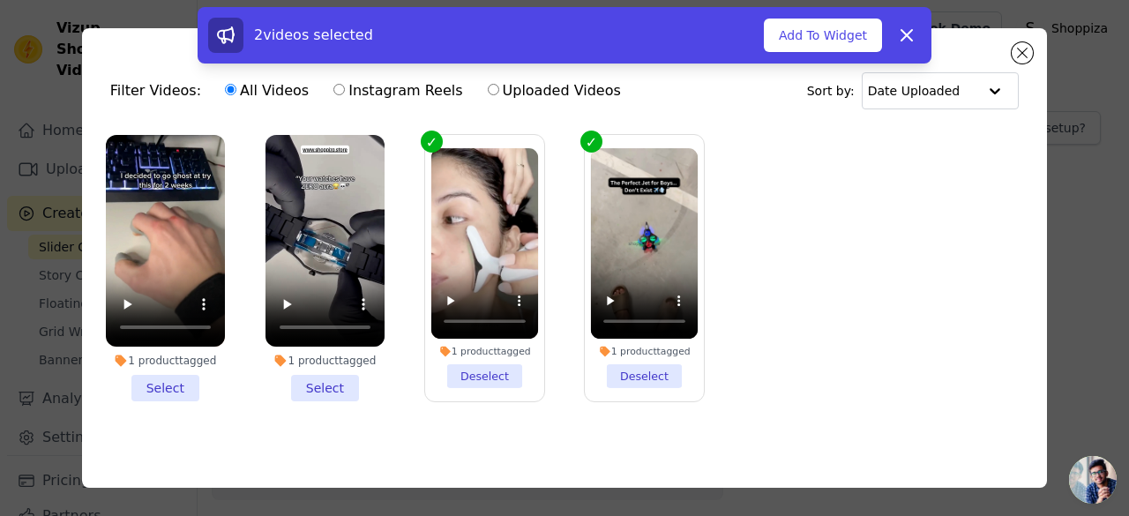
click at [345, 379] on li "1 product tagged Select" at bounding box center [325, 268] width 119 height 266
click at [0, 0] on input "1 product tagged Select" at bounding box center [0, 0] width 0 height 0
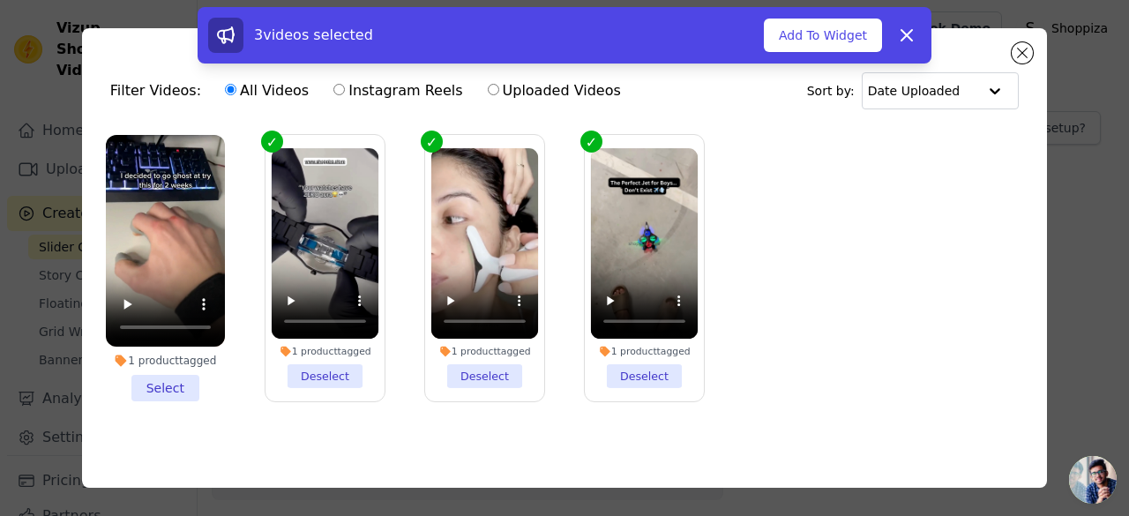
click at [169, 384] on li "1 product tagged Select" at bounding box center [165, 268] width 119 height 266
click at [0, 0] on input "1 product tagged Select" at bounding box center [0, 0] width 0 height 0
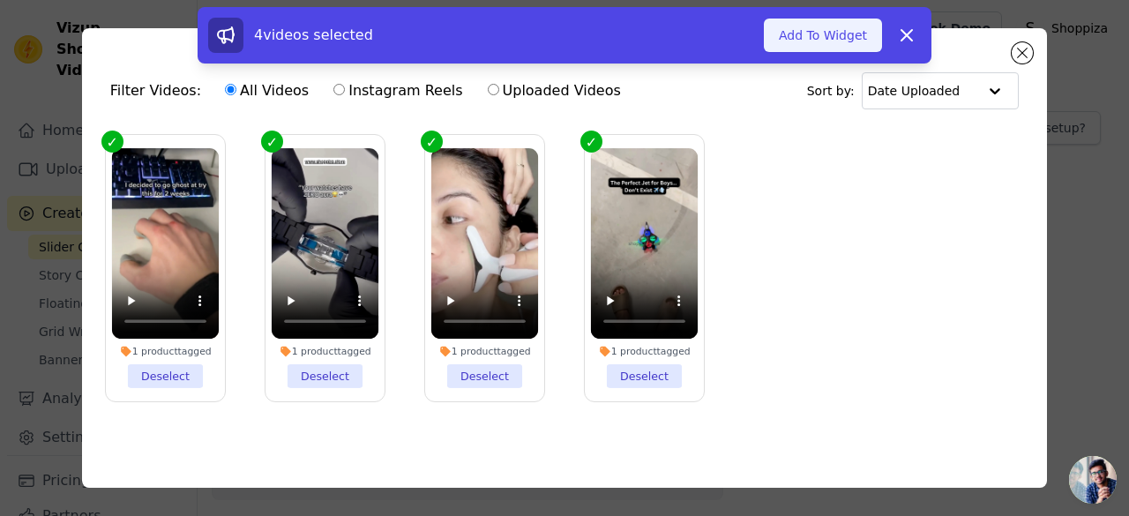
click at [829, 42] on button "Add To Widget" at bounding box center [823, 36] width 118 height 34
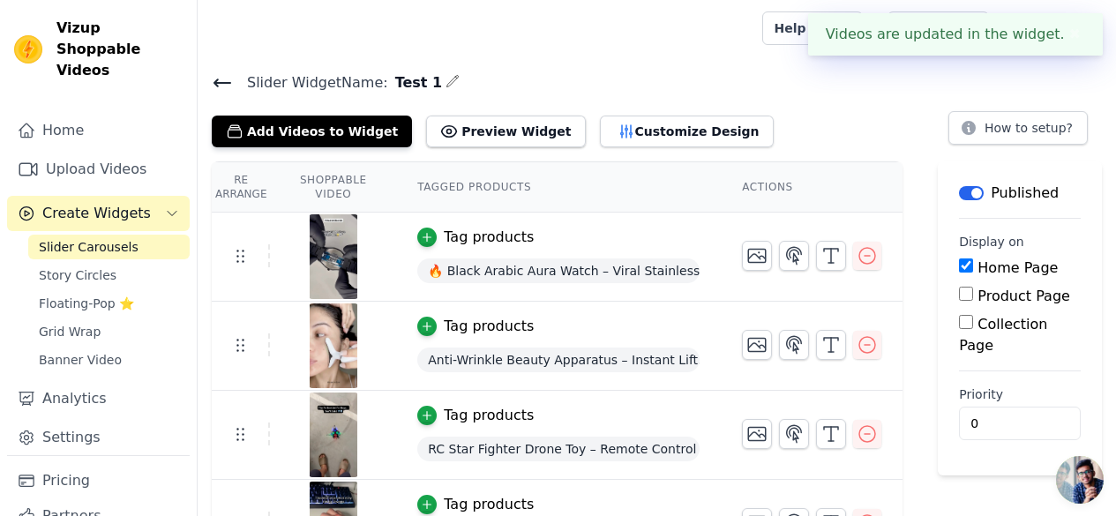
scroll to position [51, 0]
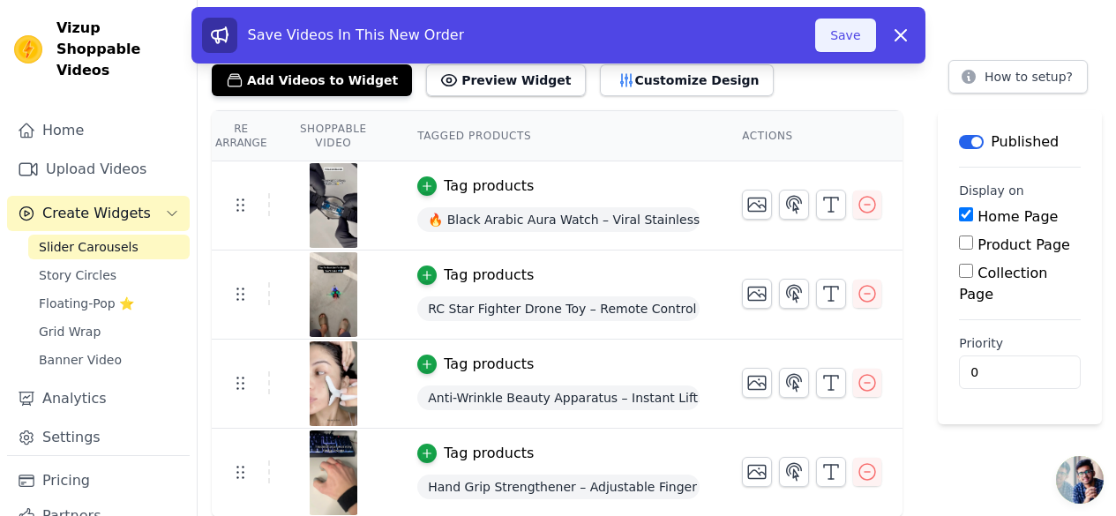
click at [849, 29] on button "Save" at bounding box center [845, 36] width 60 height 34
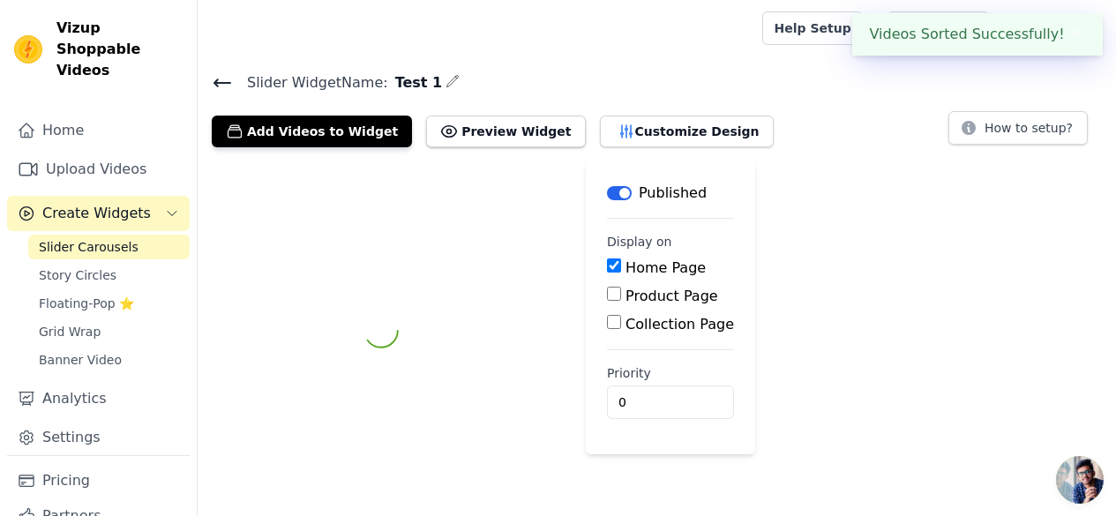
scroll to position [0, 0]
